Goal: Task Accomplishment & Management: Use online tool/utility

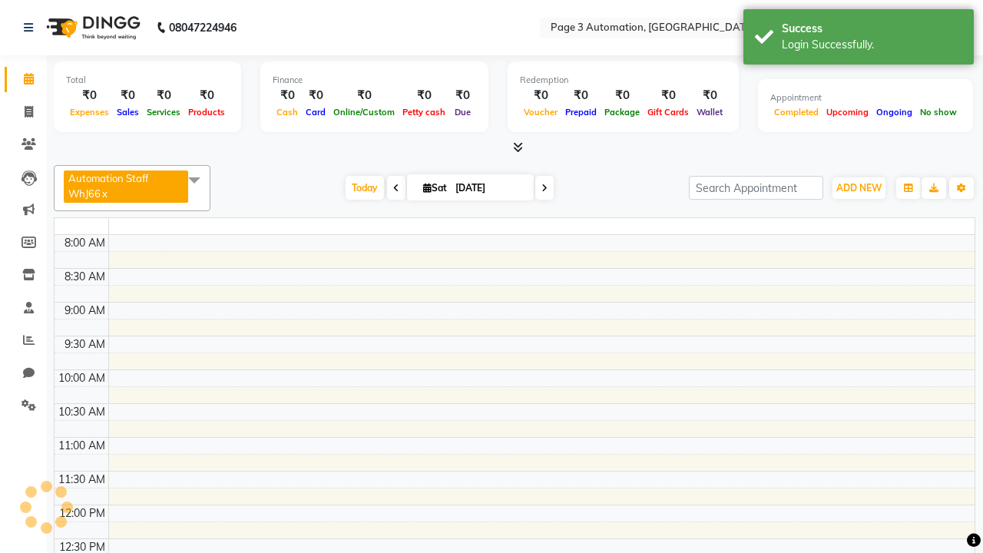
select select "en"
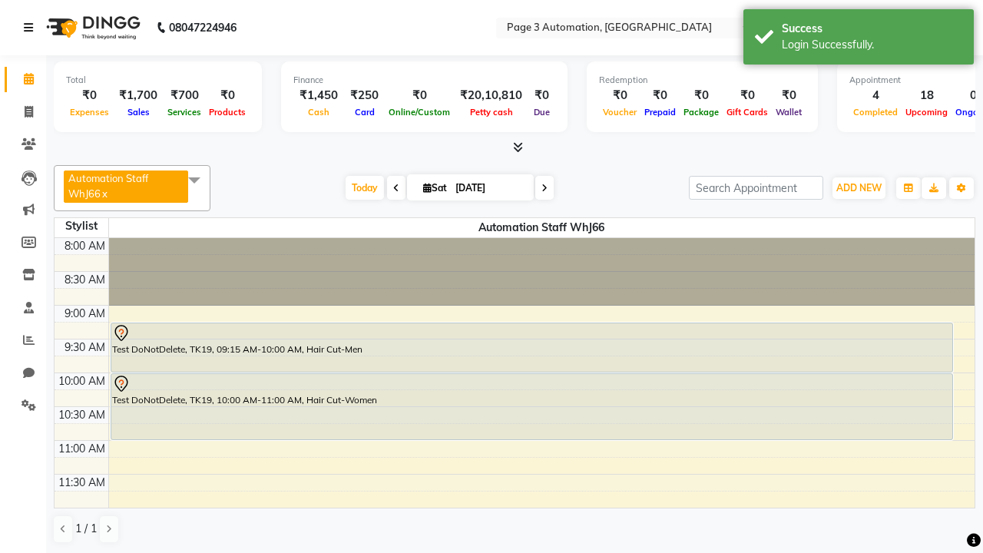
click at [31, 28] on icon at bounding box center [28, 27] width 9 height 11
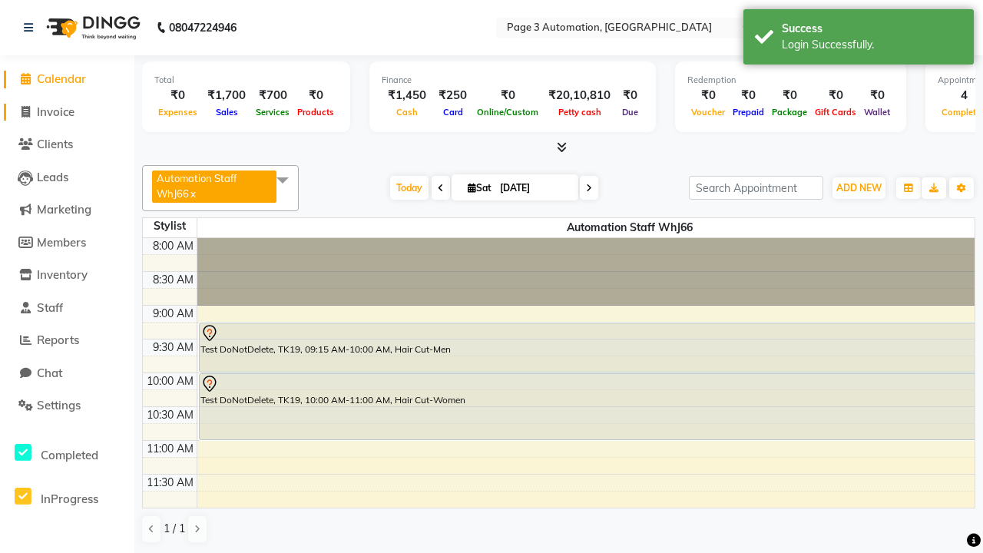
click at [67, 111] on span "Invoice" at bounding box center [56, 111] width 38 height 15
select select "2774"
select select "service"
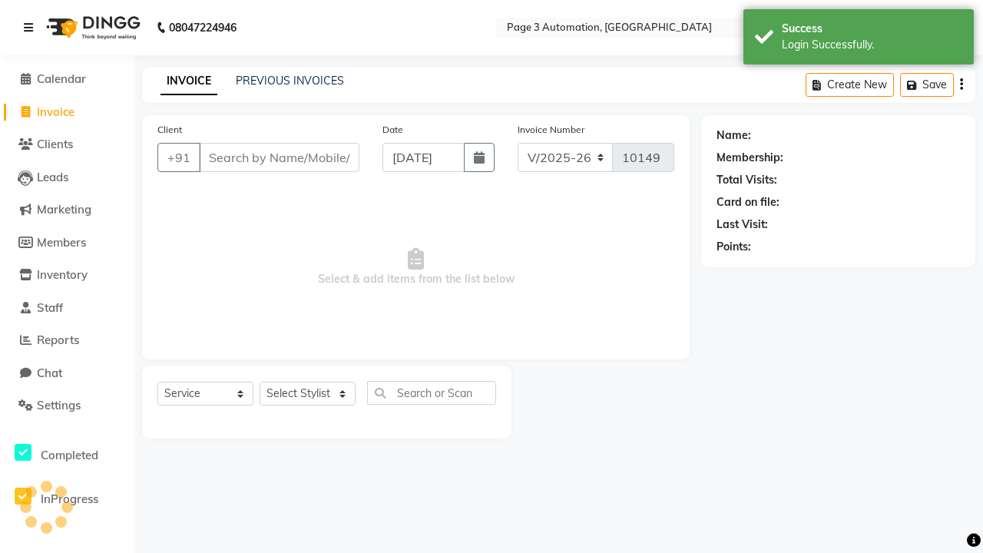
click at [31, 28] on icon at bounding box center [28, 27] width 9 height 11
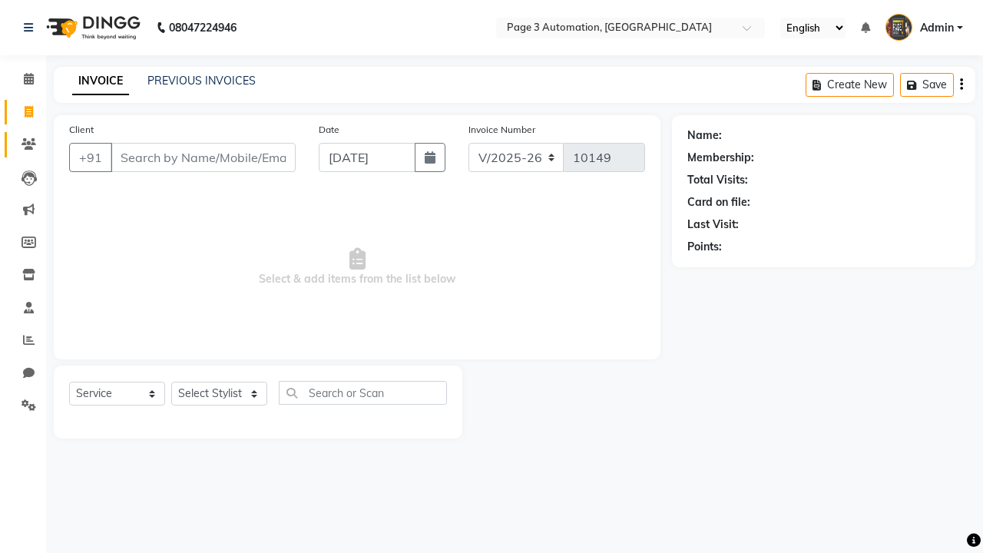
click at [23, 144] on icon at bounding box center [29, 144] width 15 height 12
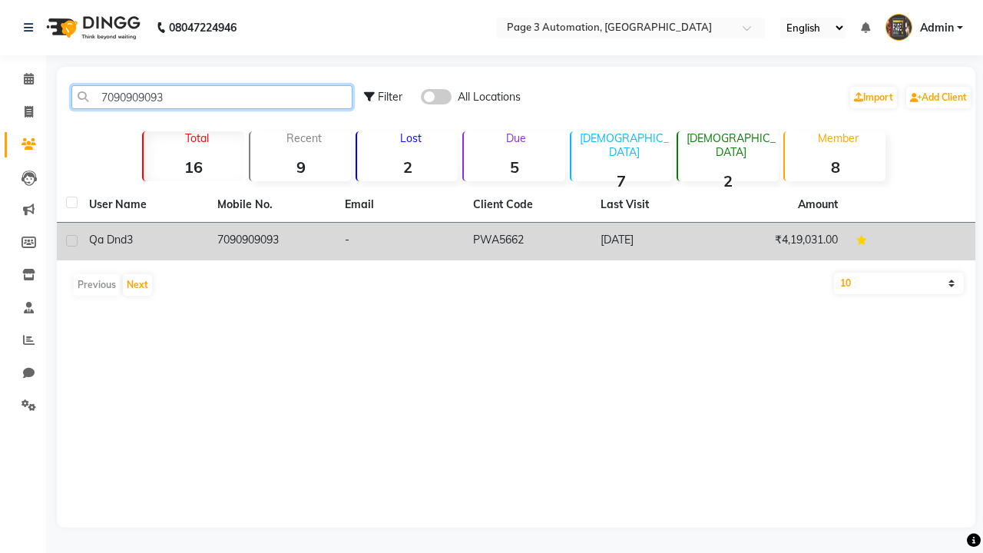
type input "7090909093"
click at [271, 241] on td "7090909093" at bounding box center [272, 242] width 128 height 38
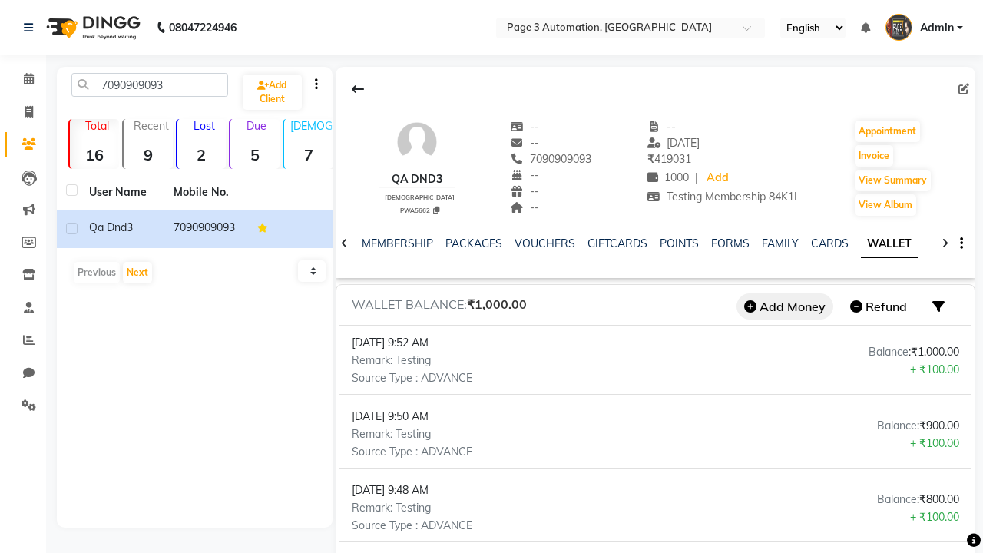
click at [785, 306] on button "Add Money" at bounding box center [785, 306] width 97 height 26
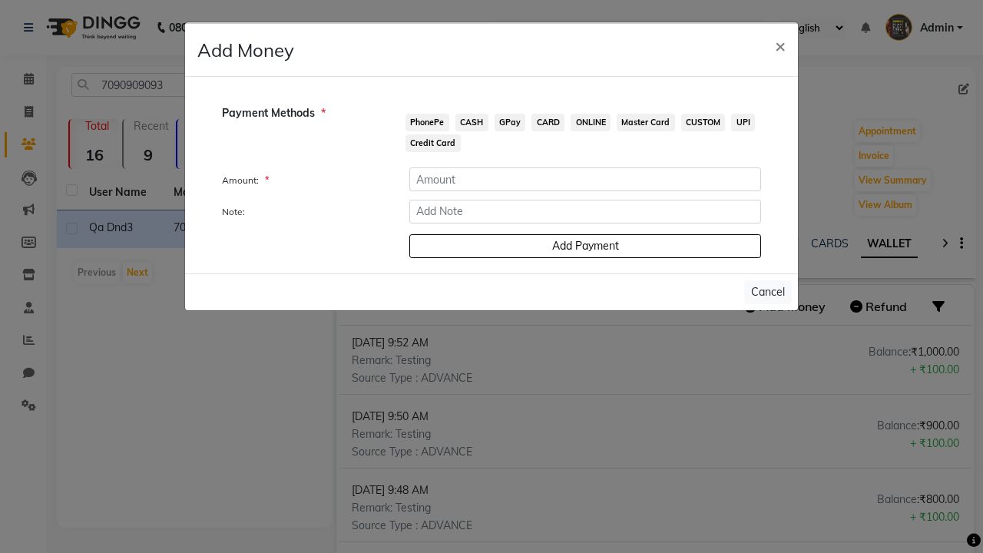
click at [427, 122] on span "PhonePe" at bounding box center [428, 123] width 44 height 18
click at [585, 179] on input "number" at bounding box center [585, 179] width 352 height 24
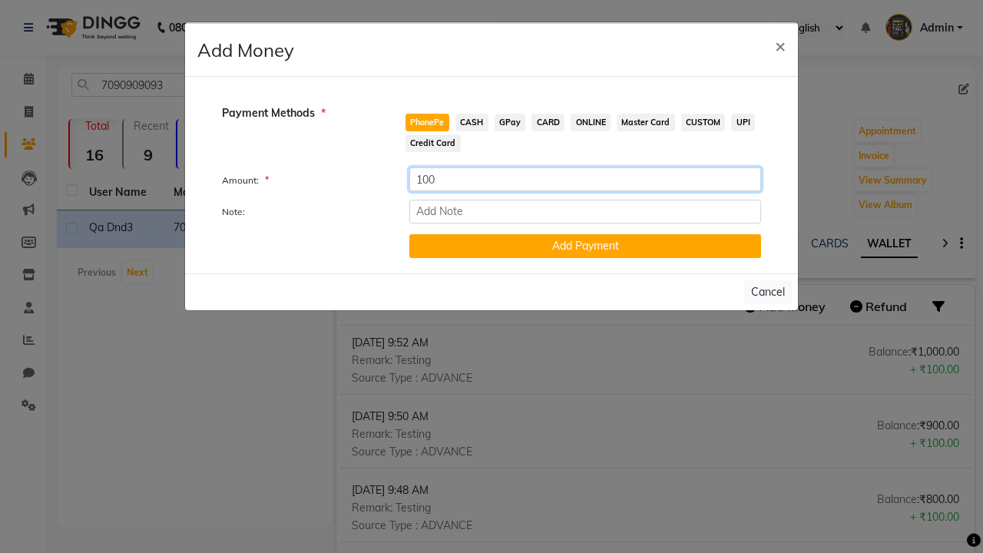
type input "100"
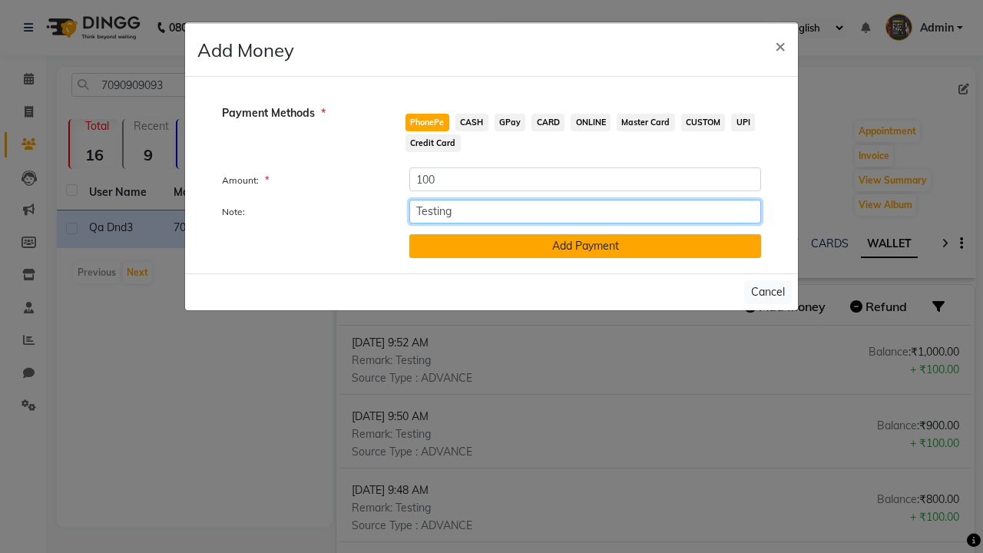
type input "Testing"
click at [585, 246] on button "Add Payment" at bounding box center [585, 246] width 352 height 24
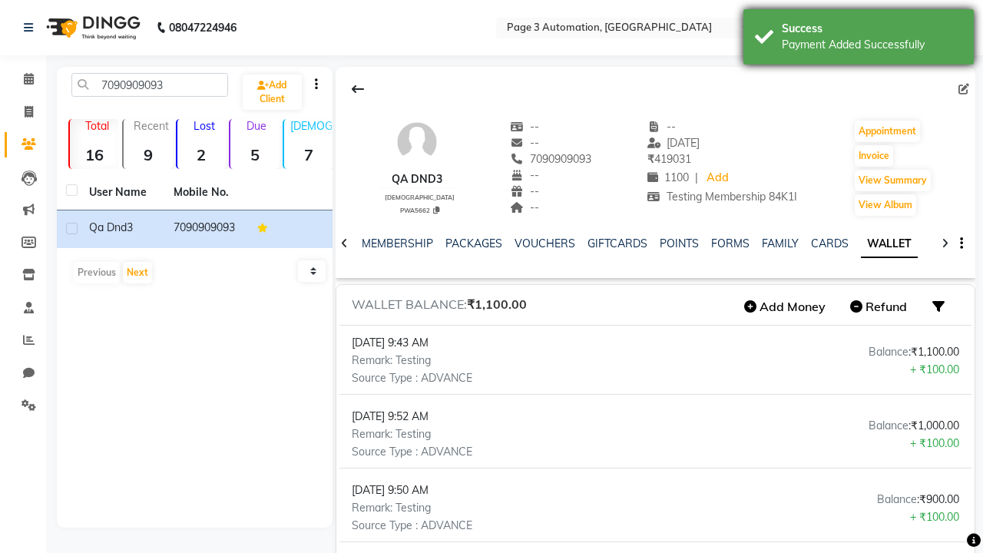
click at [859, 39] on div "Payment Added Successfully" at bounding box center [872, 45] width 181 height 16
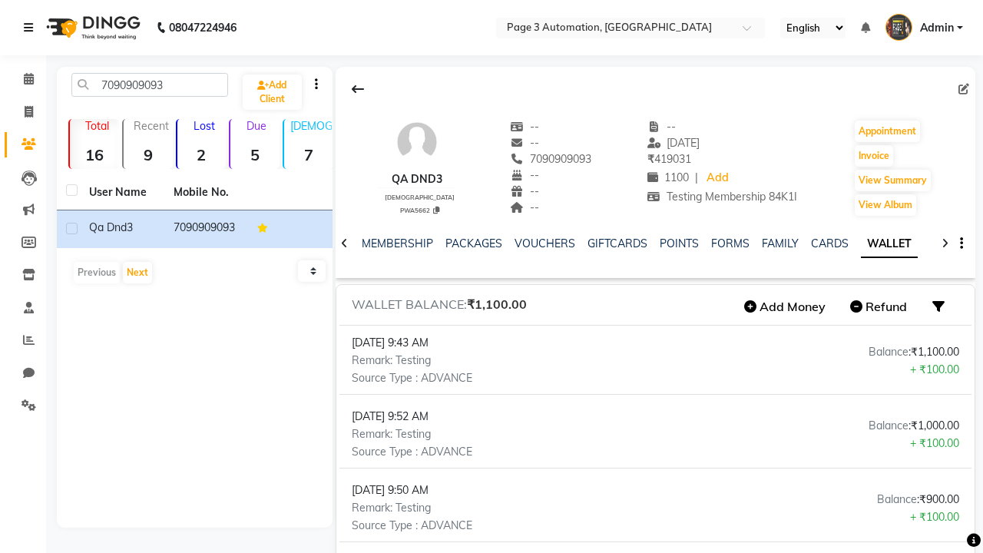
click at [31, 28] on icon at bounding box center [28, 27] width 9 height 11
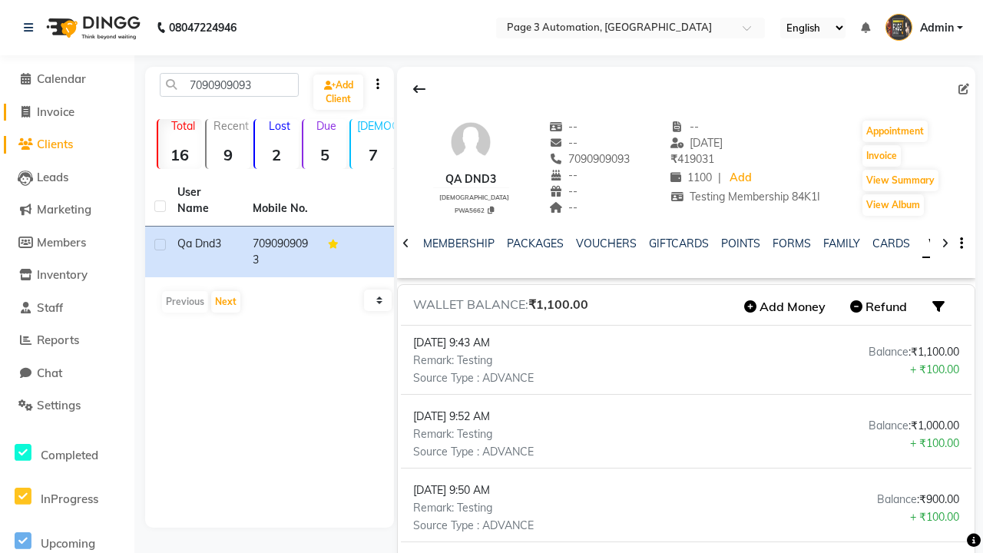
click at [67, 111] on span "Invoice" at bounding box center [56, 111] width 38 height 15
select select "2774"
select select "service"
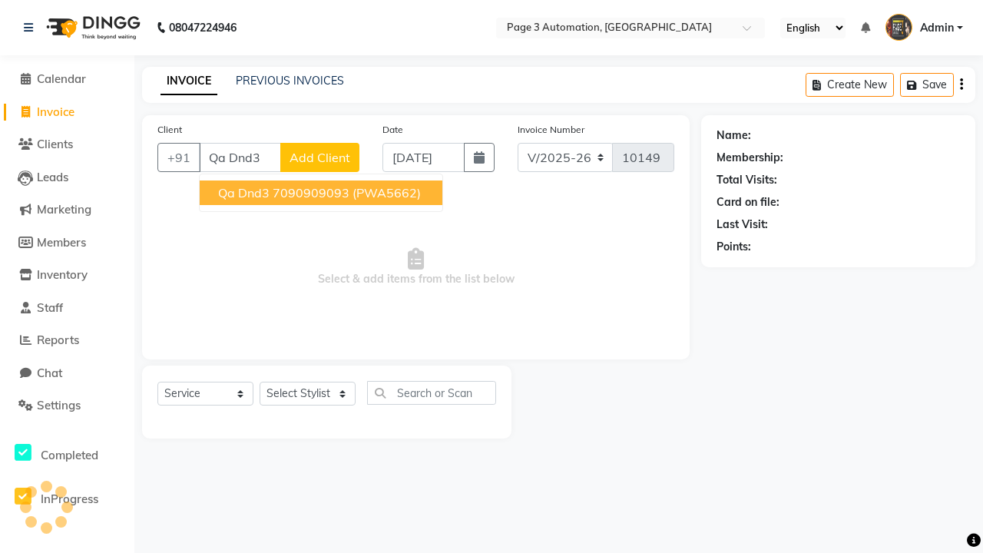
click at [323, 193] on ngb-highlight "7090909093" at bounding box center [311, 192] width 77 height 15
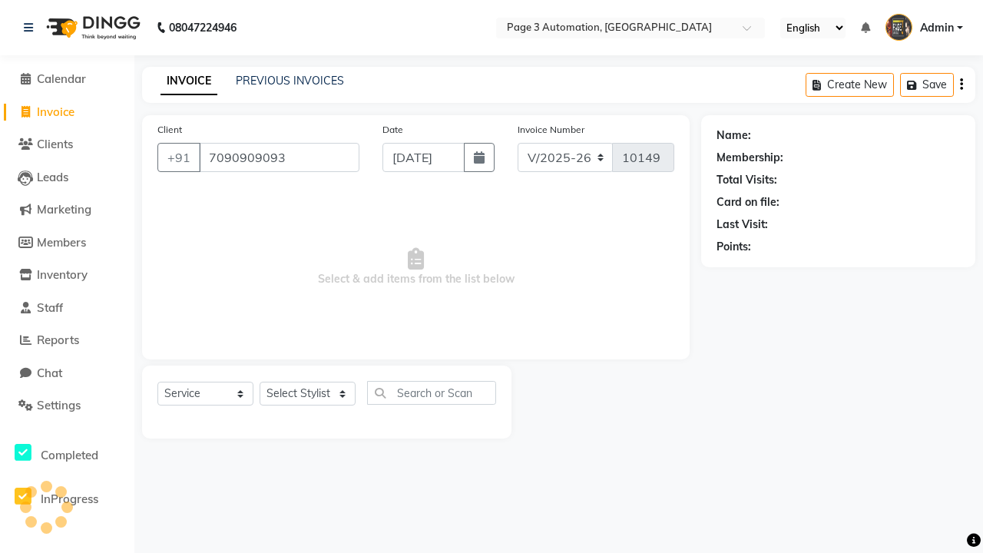
type input "7090909093"
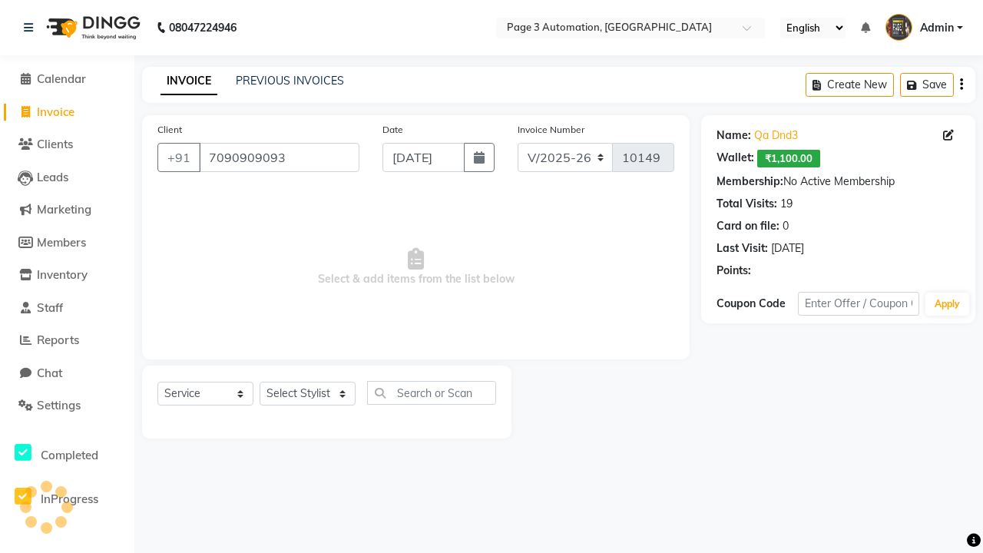
select select "93067"
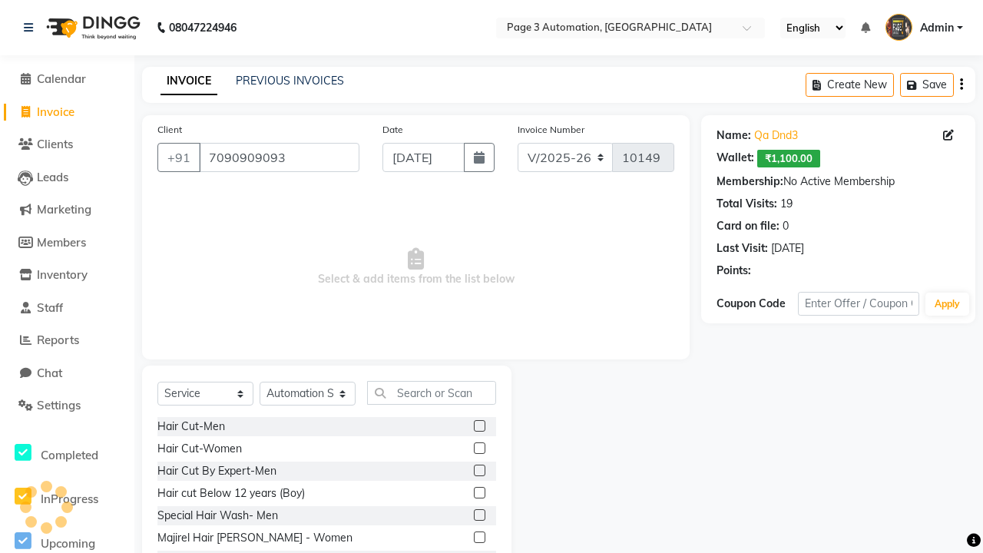
click at [479, 493] on label at bounding box center [480, 493] width 12 height 12
click at [479, 493] on input "checkbox" at bounding box center [479, 494] width 10 height 10
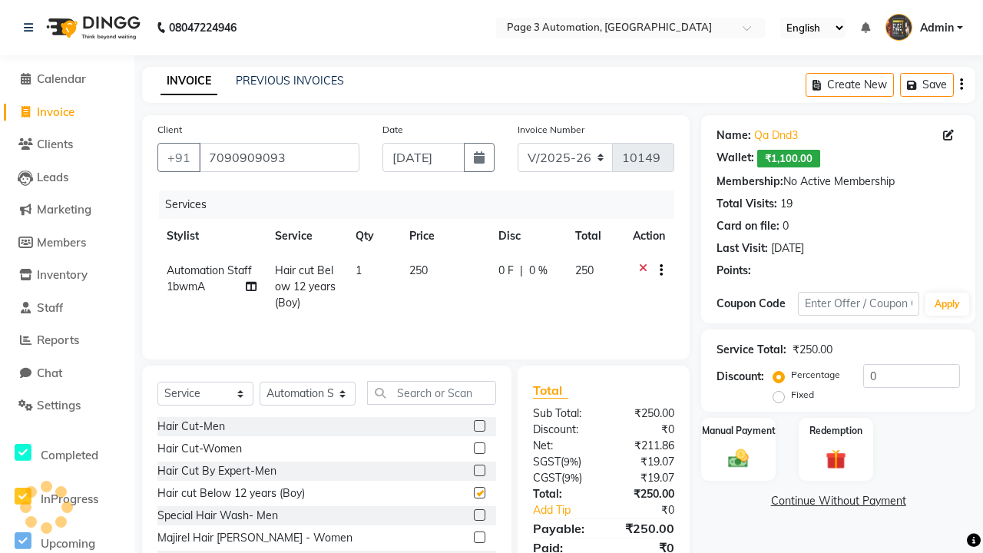
checkbox input "false"
click at [836, 430] on label "Redemption" at bounding box center [835, 429] width 55 height 15
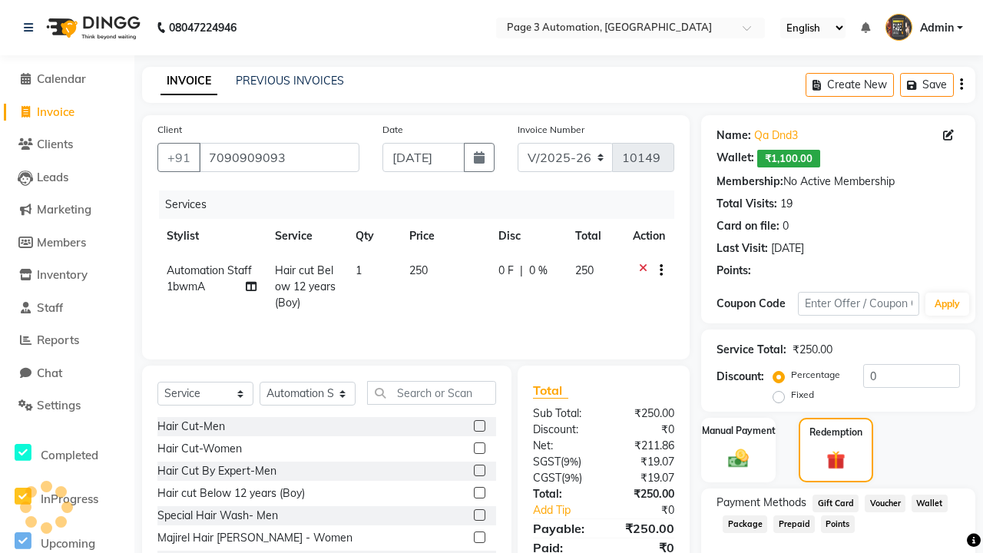
click at [929, 502] on span "Wallet" at bounding box center [930, 504] width 36 height 18
